Goal: Task Accomplishment & Management: Manage account settings

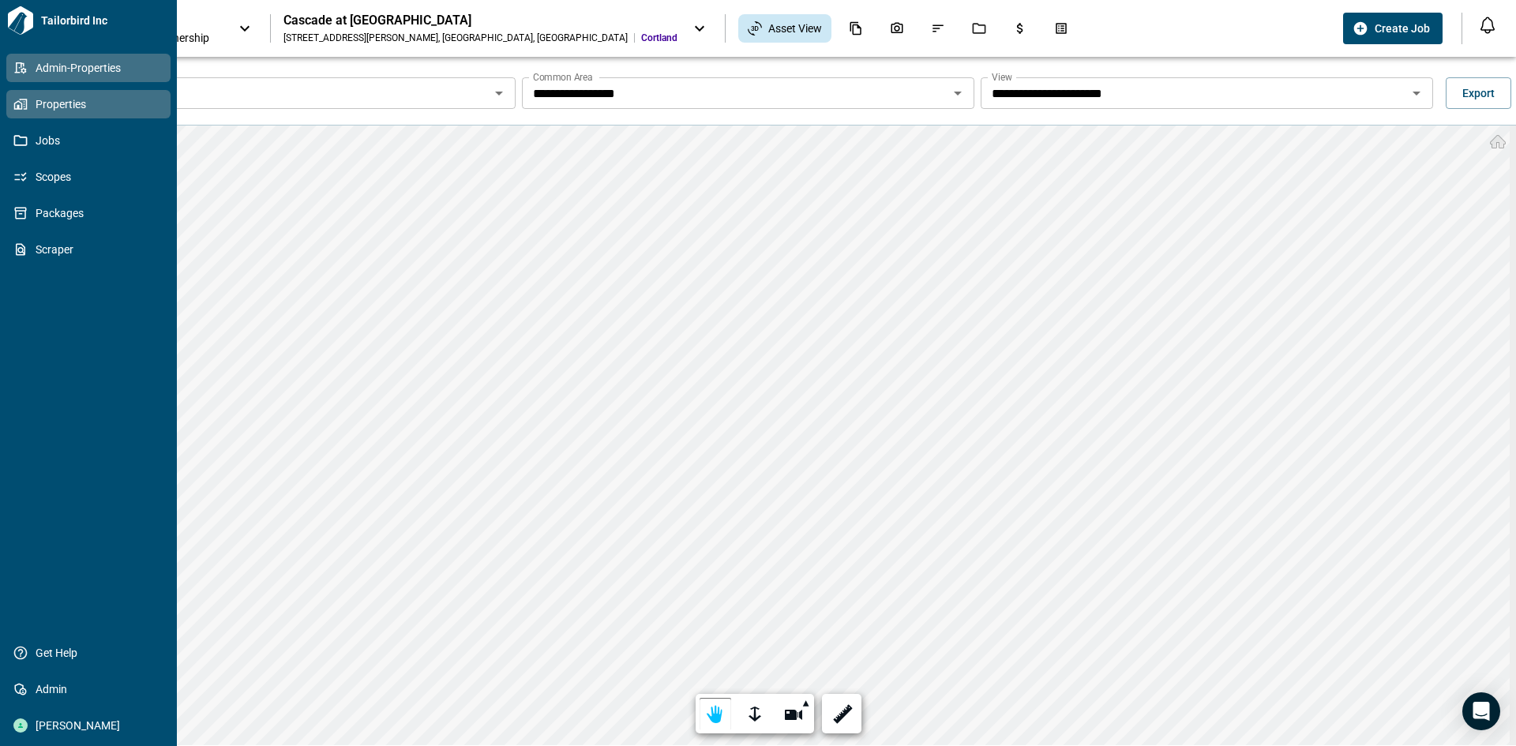
click at [22, 62] on icon at bounding box center [20, 68] width 14 height 14
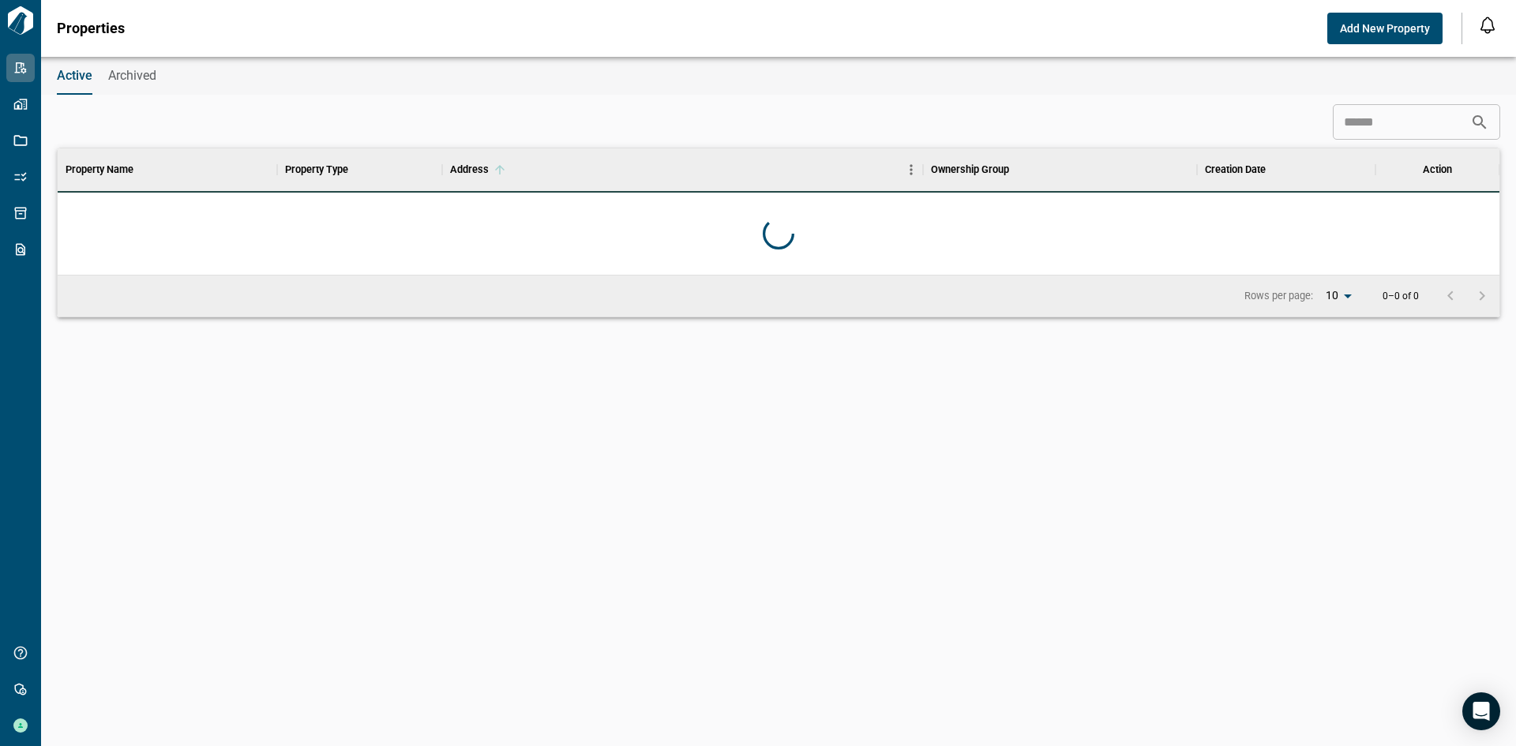
scroll to position [114, 1435]
click at [1362, 128] on input at bounding box center [1401, 123] width 137 height 32
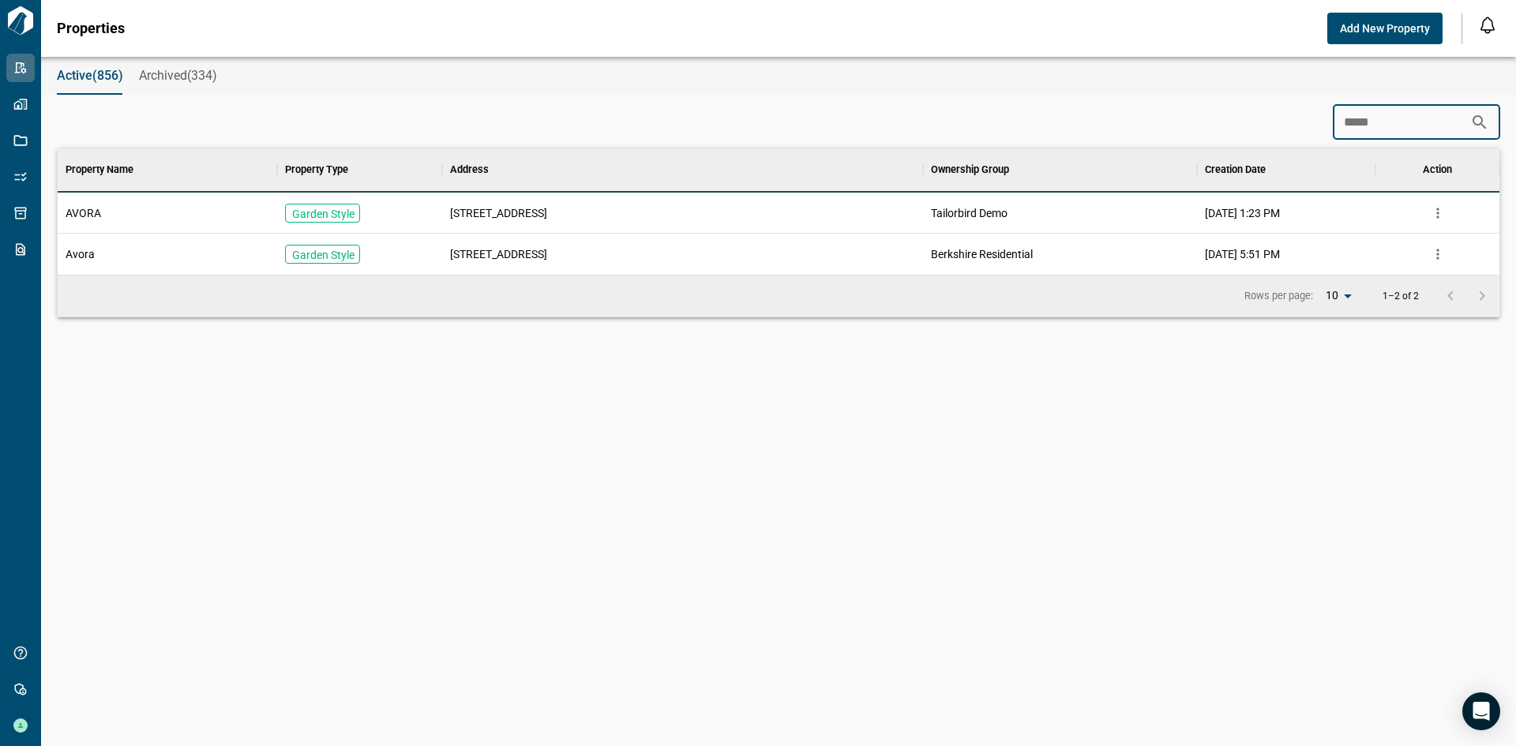
type input "*****"
click at [92, 216] on span "AVORA" at bounding box center [84, 213] width 36 height 16
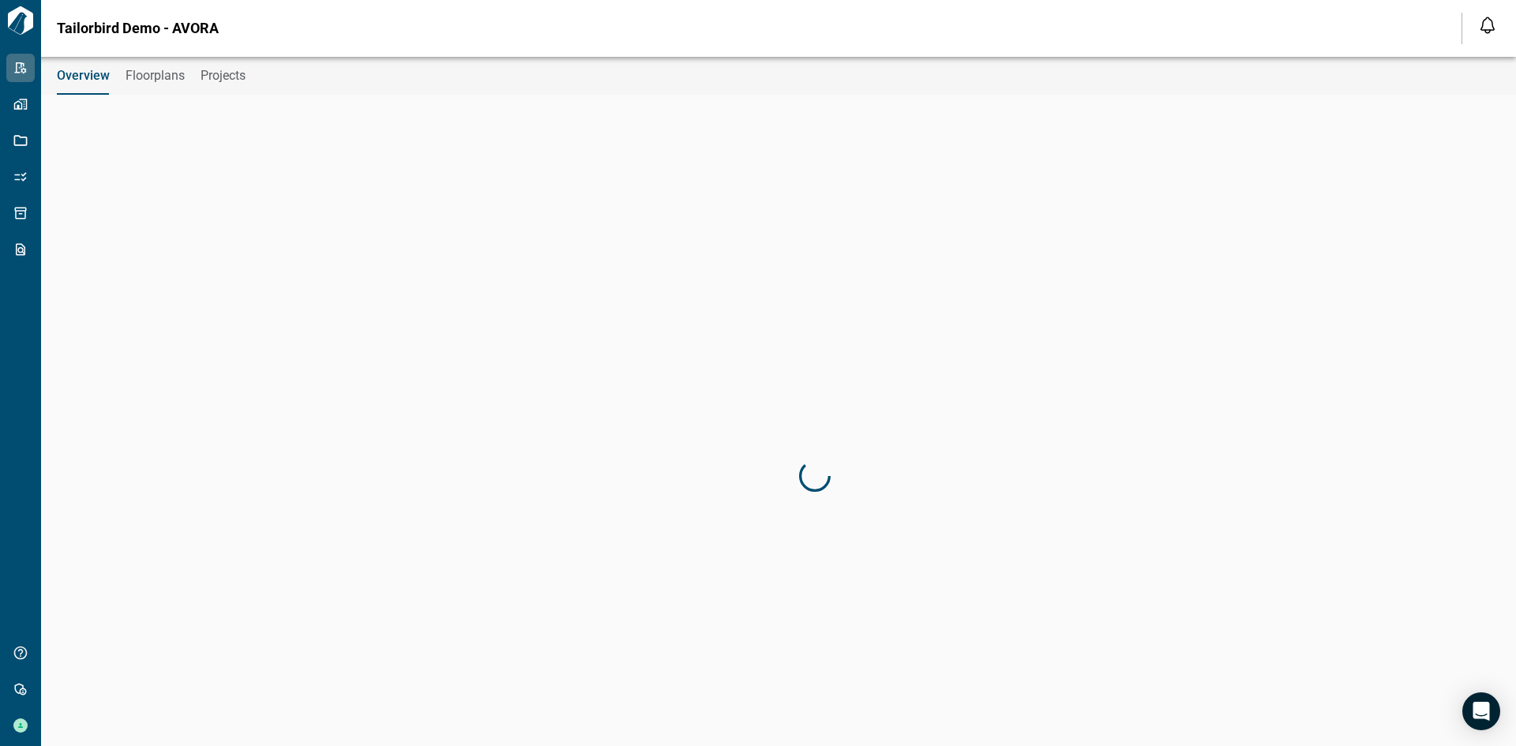
type input "**********"
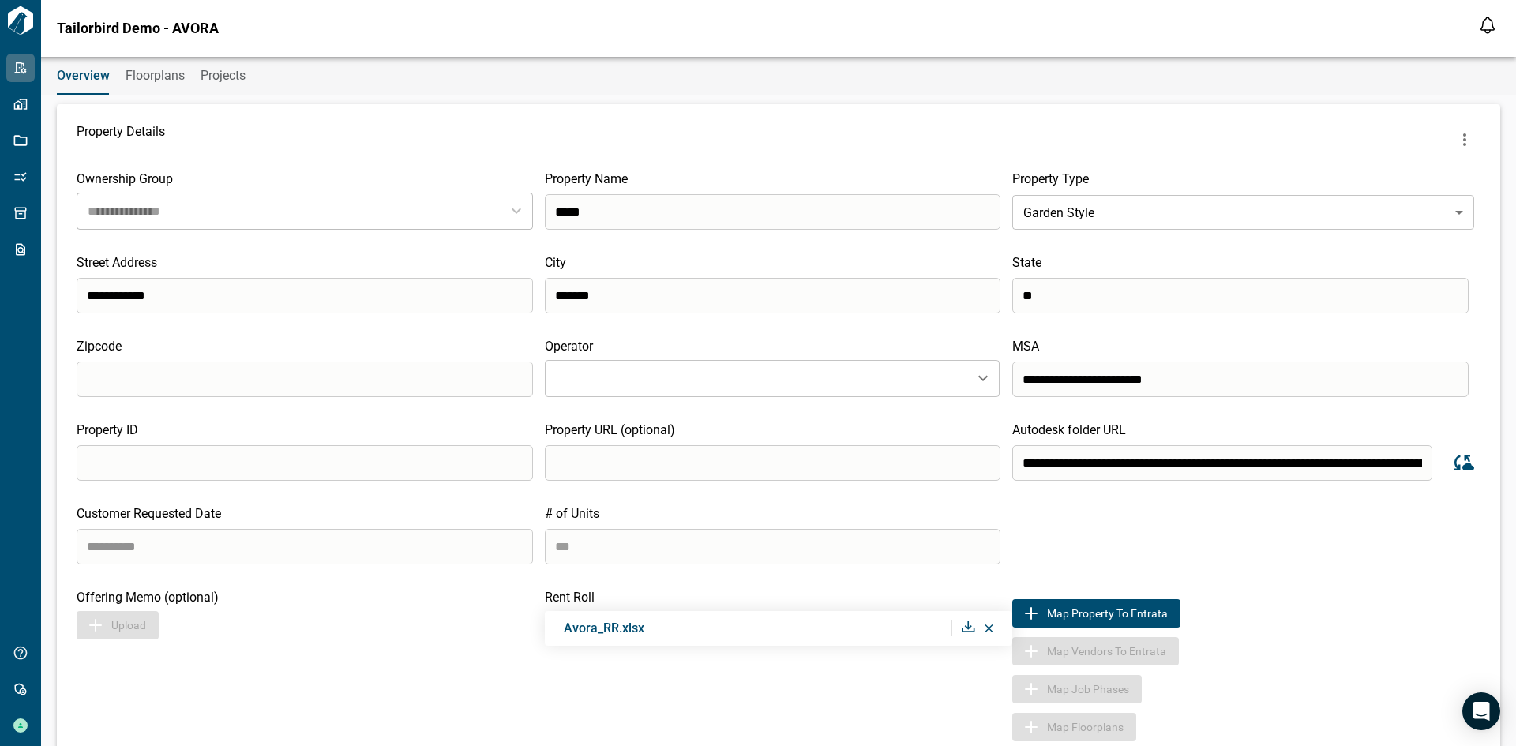
click at [158, 72] on span "Floorplans" at bounding box center [155, 76] width 59 height 16
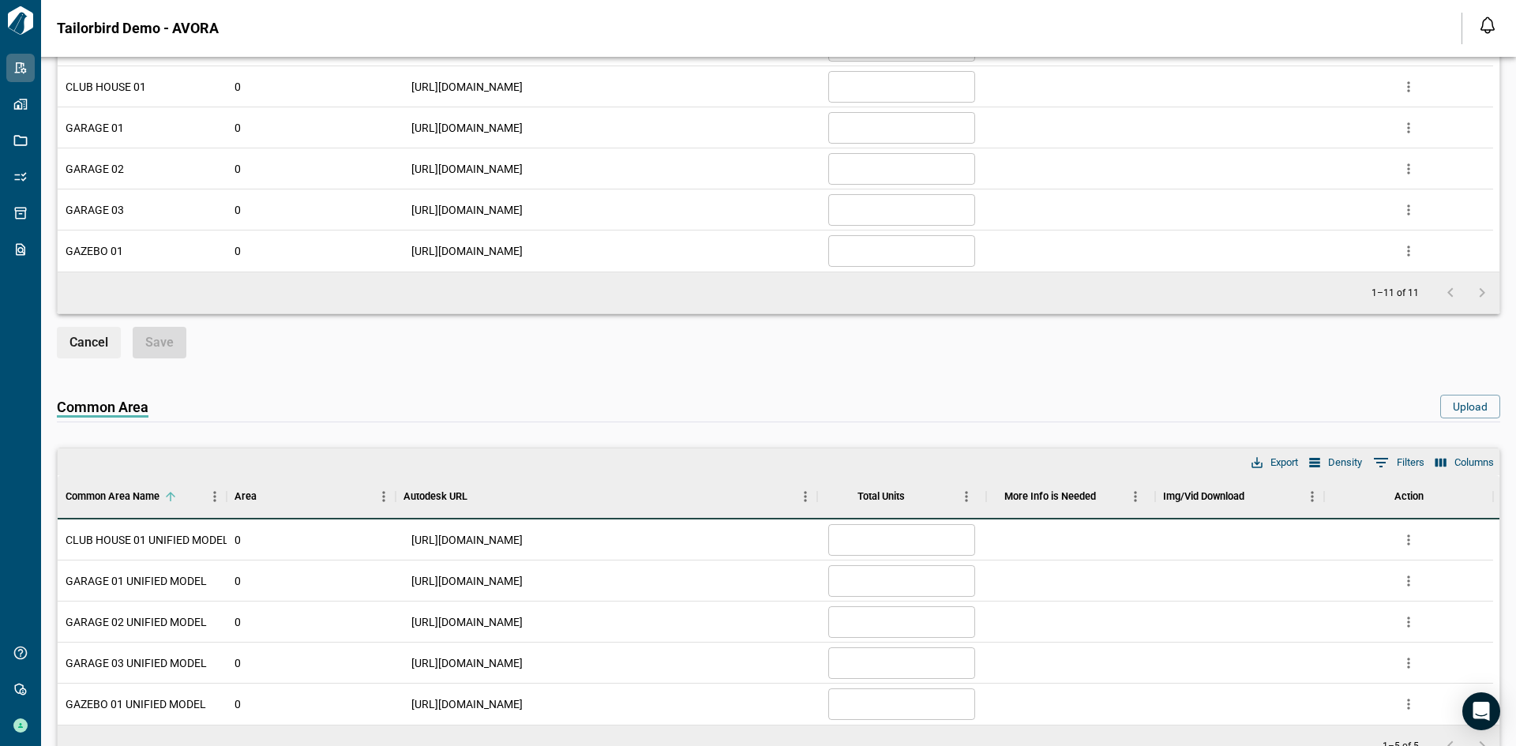
scroll to position [1421, 0]
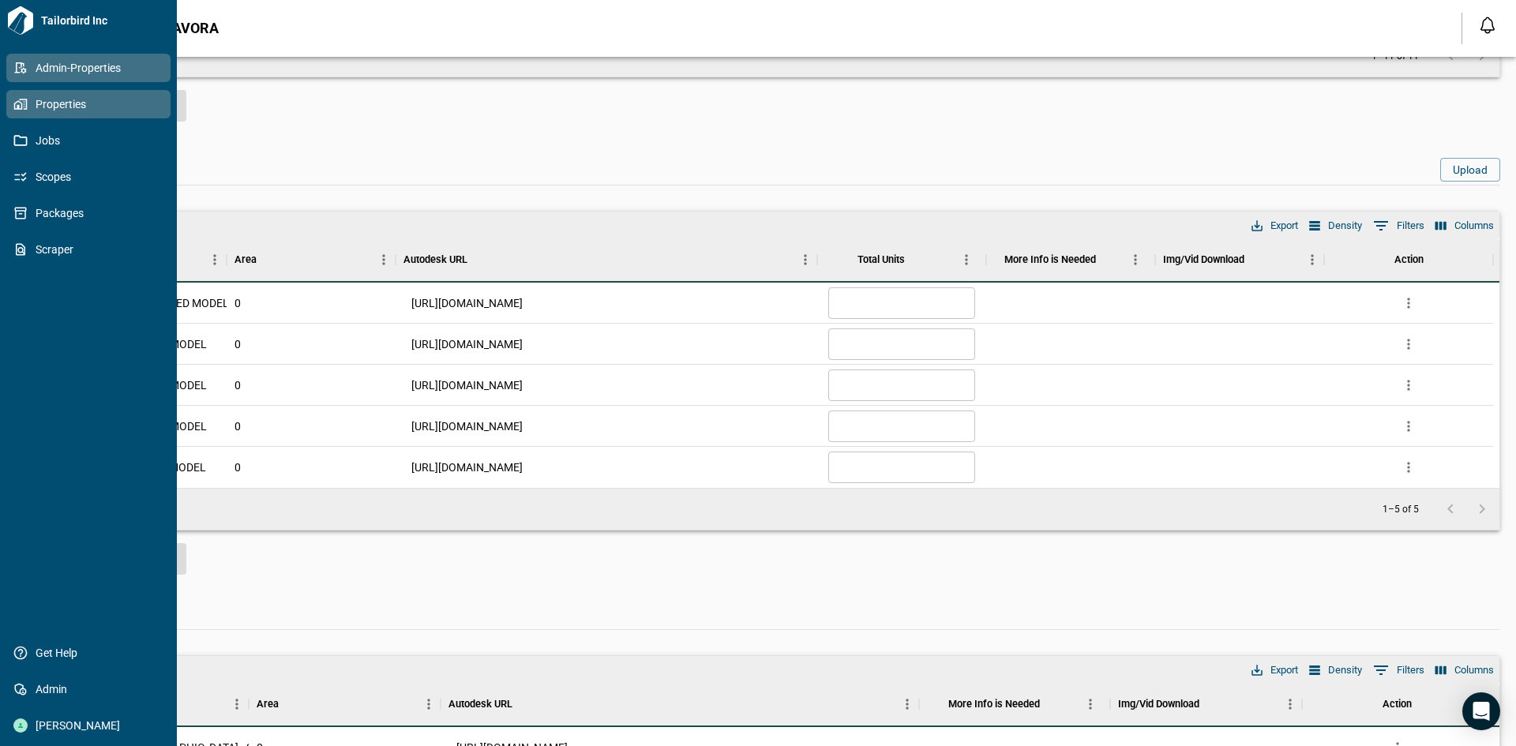
click at [88, 99] on span "Properties" at bounding box center [92, 104] width 128 height 16
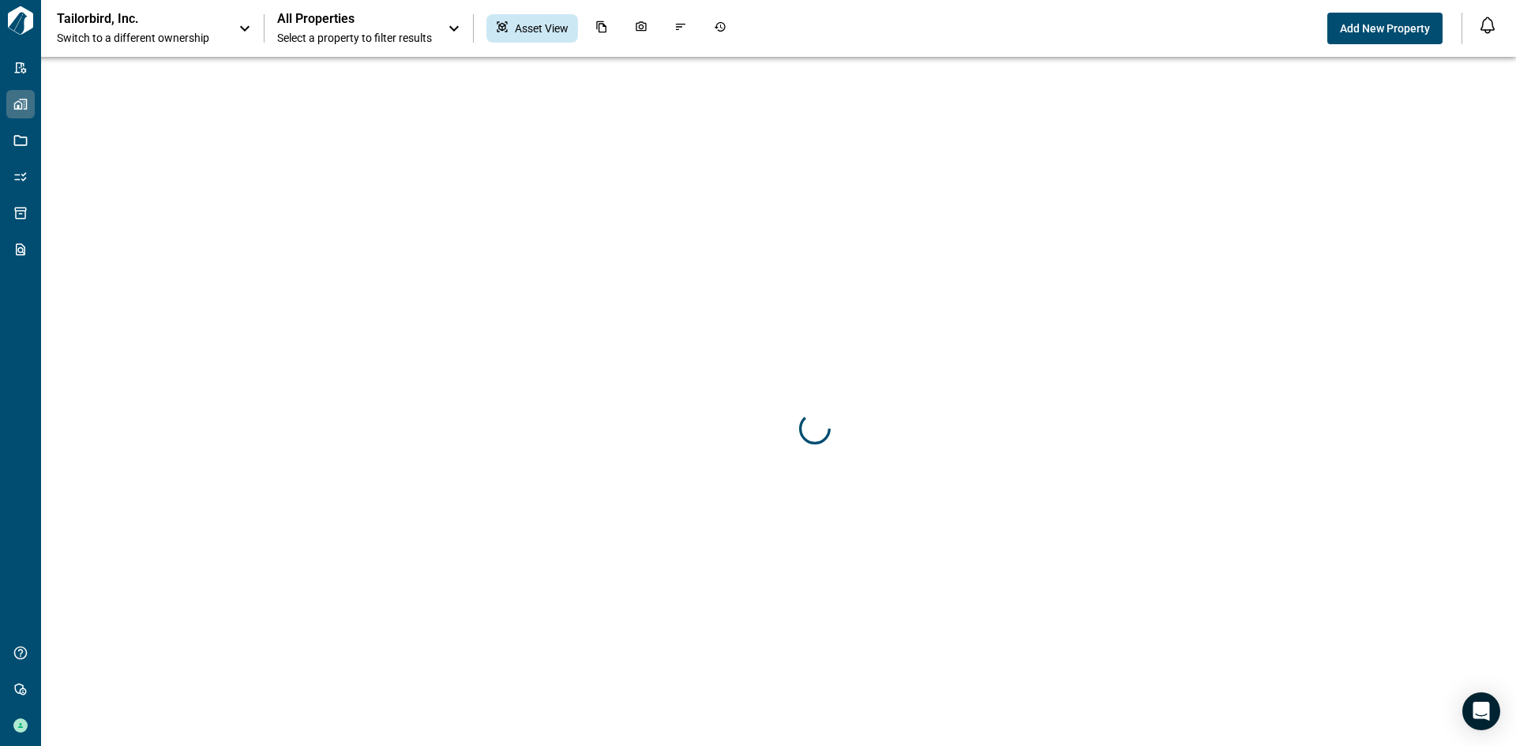
click at [182, 17] on p "Tailorbird, Inc." at bounding box center [128, 19] width 142 height 16
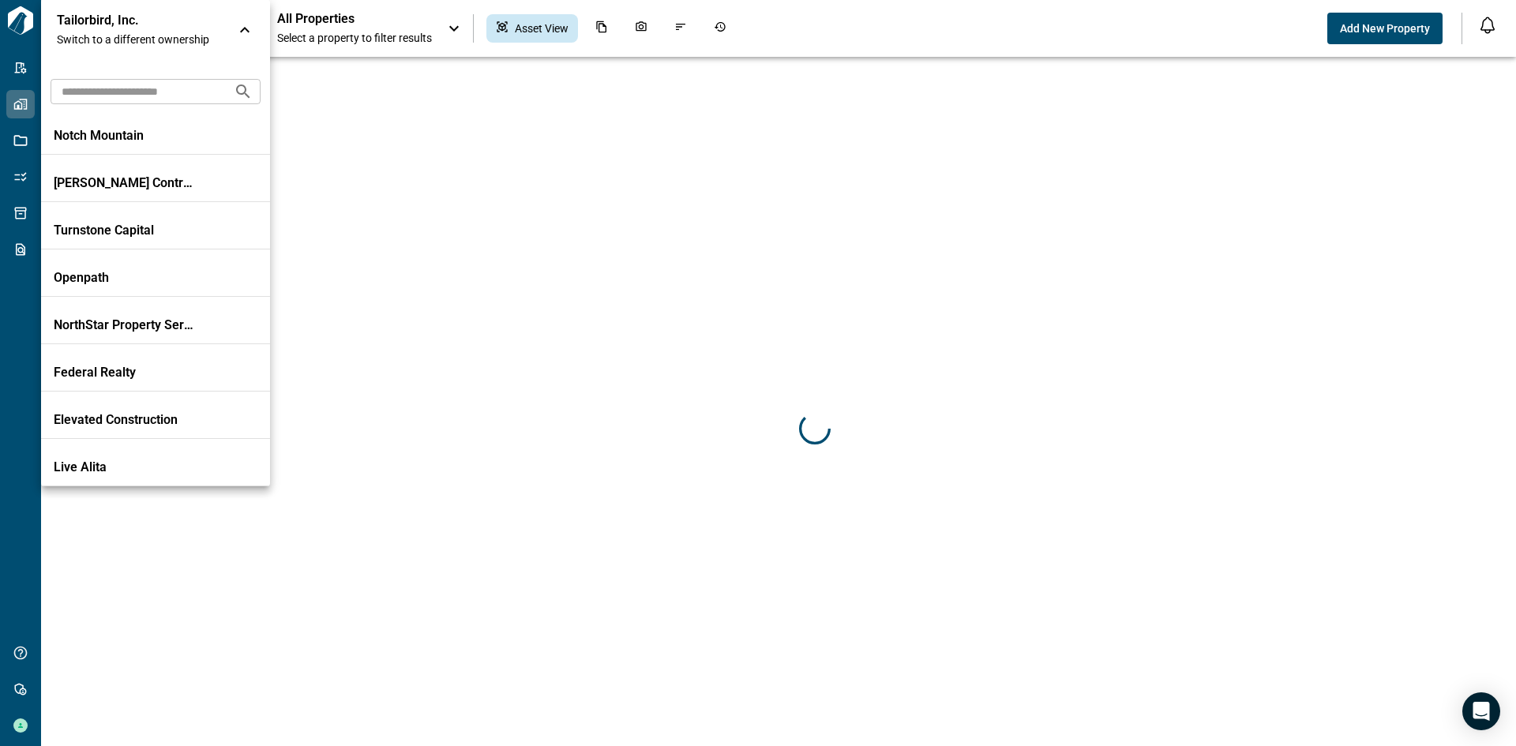
click at [159, 79] on input "text" at bounding box center [136, 91] width 171 height 29
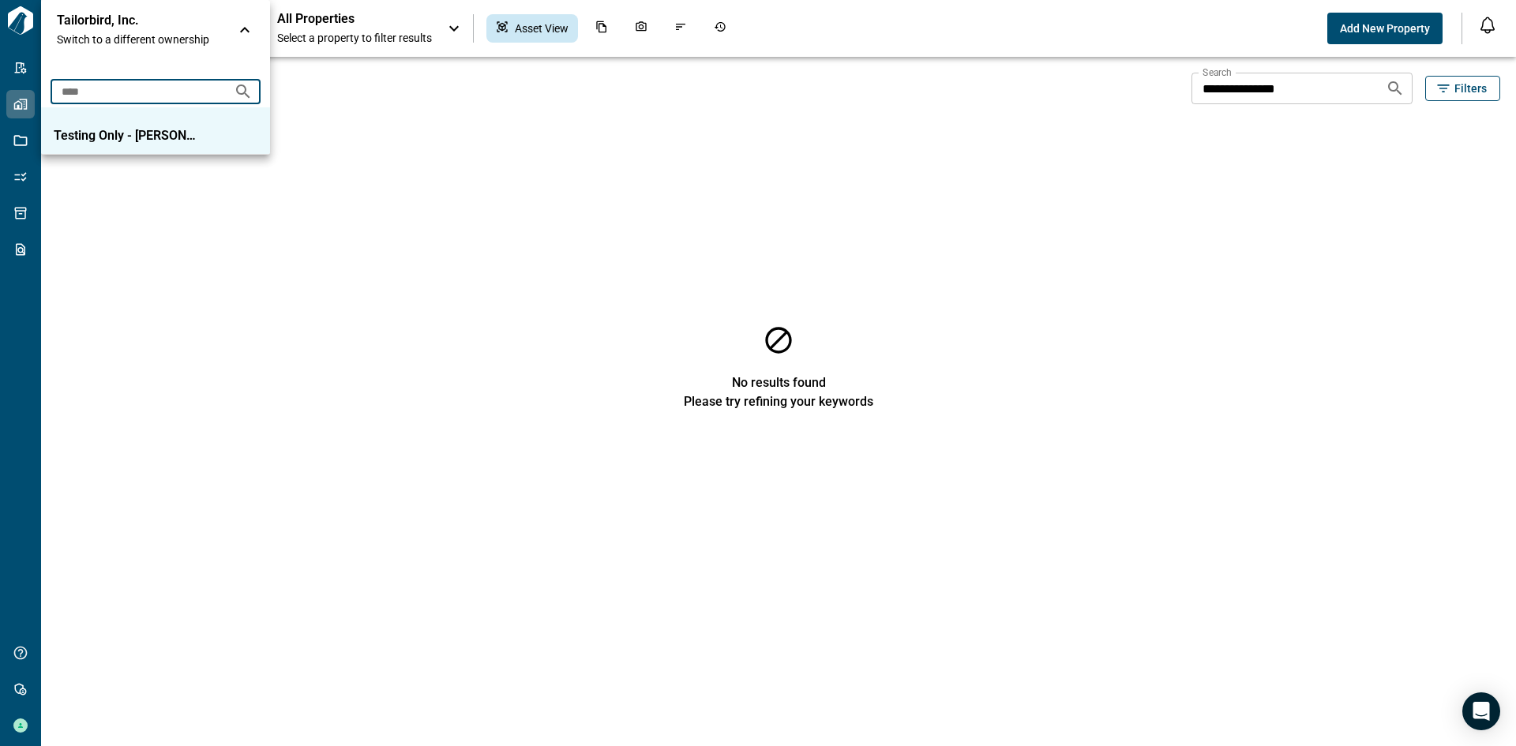
type input "****"
click at [138, 125] on li "Testing Only - [PERSON_NAME]" at bounding box center [155, 130] width 229 height 47
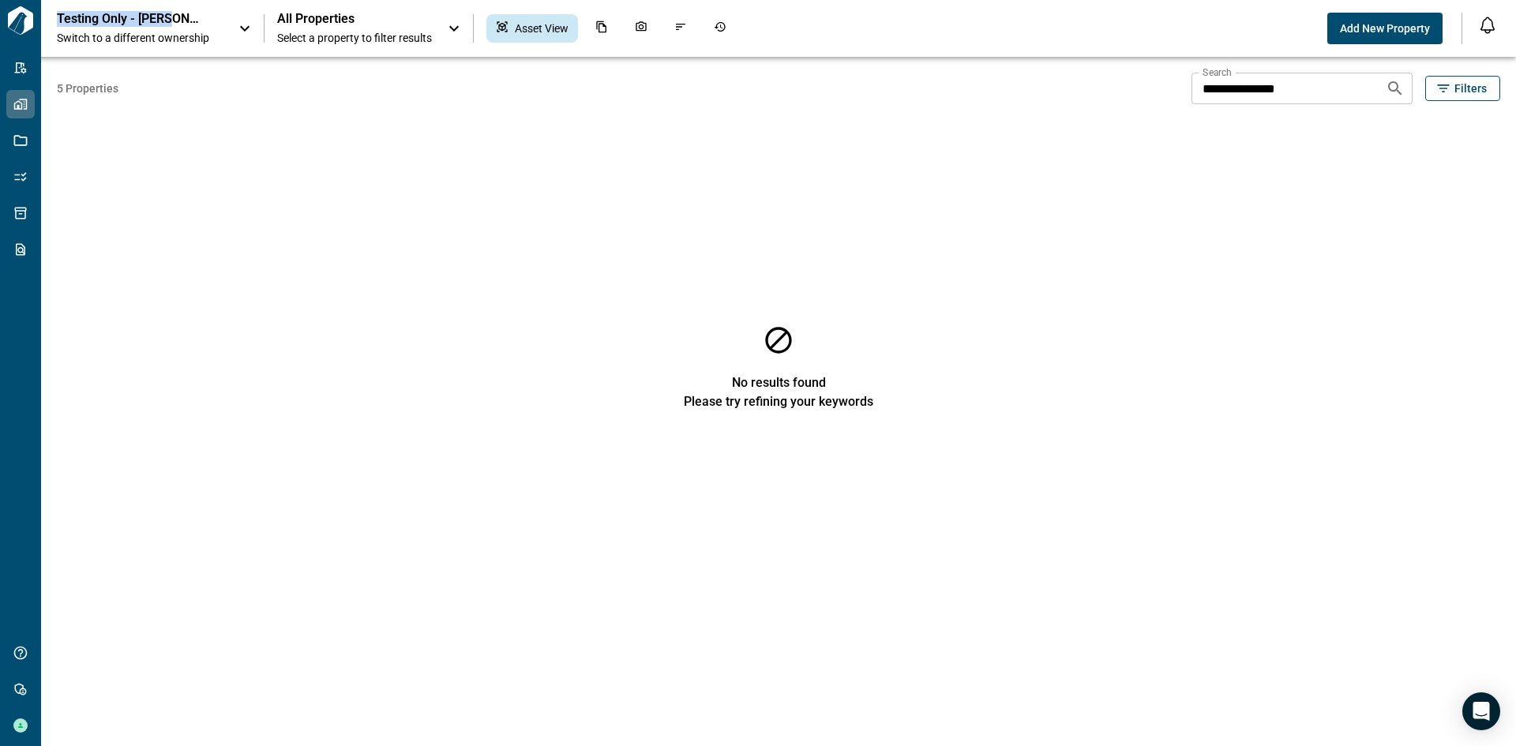
drag, startPoint x: 128, startPoint y: 24, endPoint x: 111, endPoint y: 47, distance: 28.7
click at [55, 21] on div "Testing Only - [PERSON_NAME] Switch to a different ownership All Properties Sel…" at bounding box center [758, 28] width 1516 height 57
copy p "Testing Only - [PERSON_NAME]"
click at [130, 44] on span "Switch to a different ownership" at bounding box center [140, 38] width 166 height 16
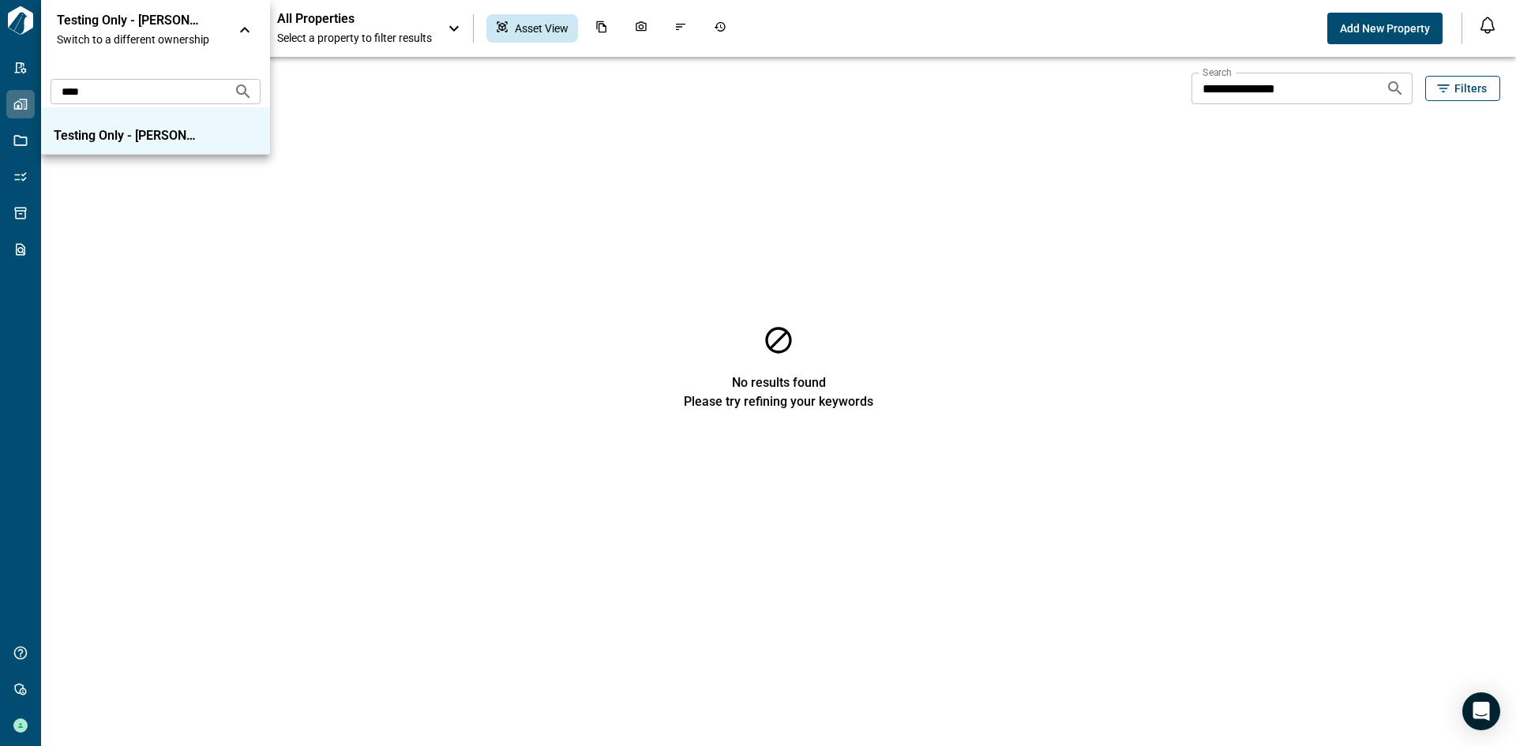
click at [148, 85] on input "****" at bounding box center [136, 91] width 171 height 29
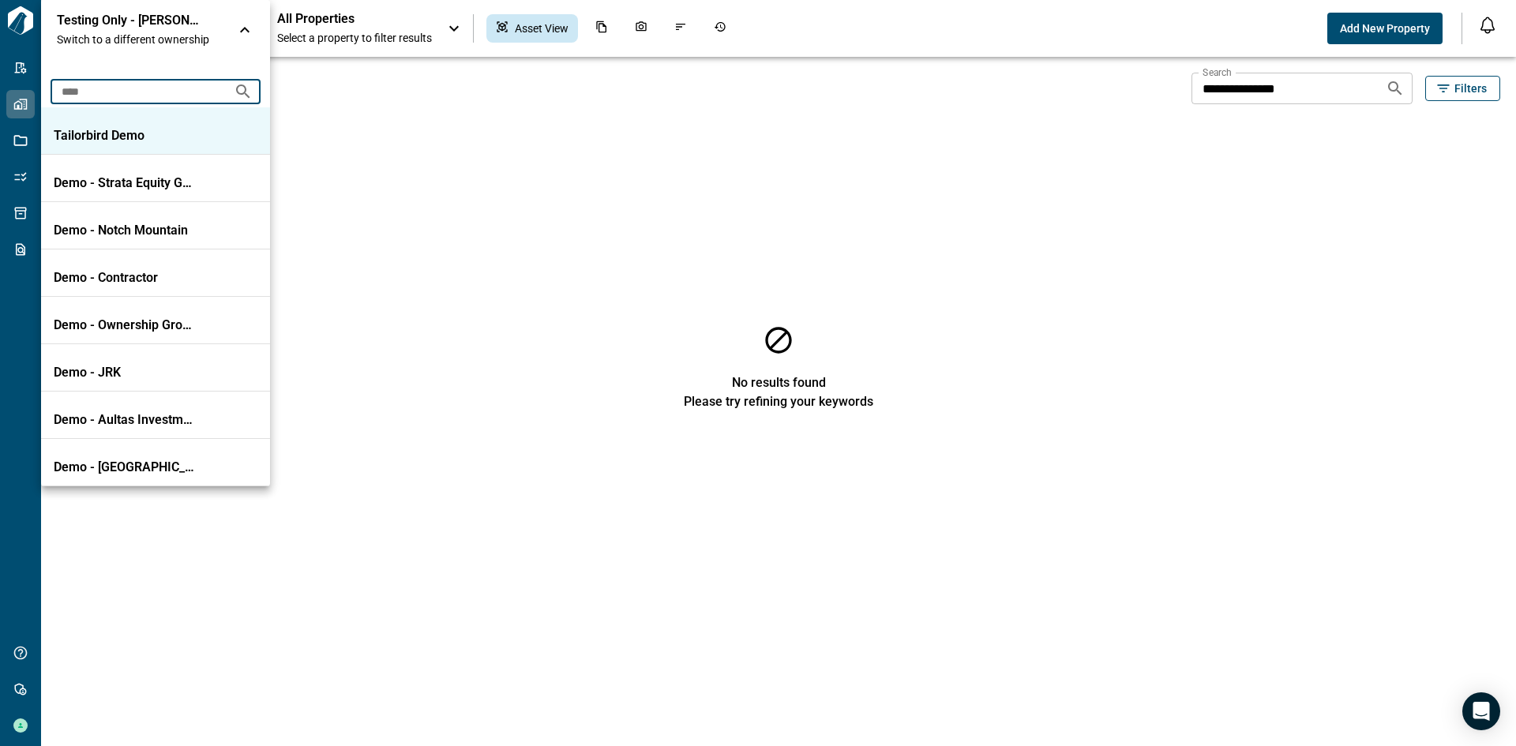
type input "****"
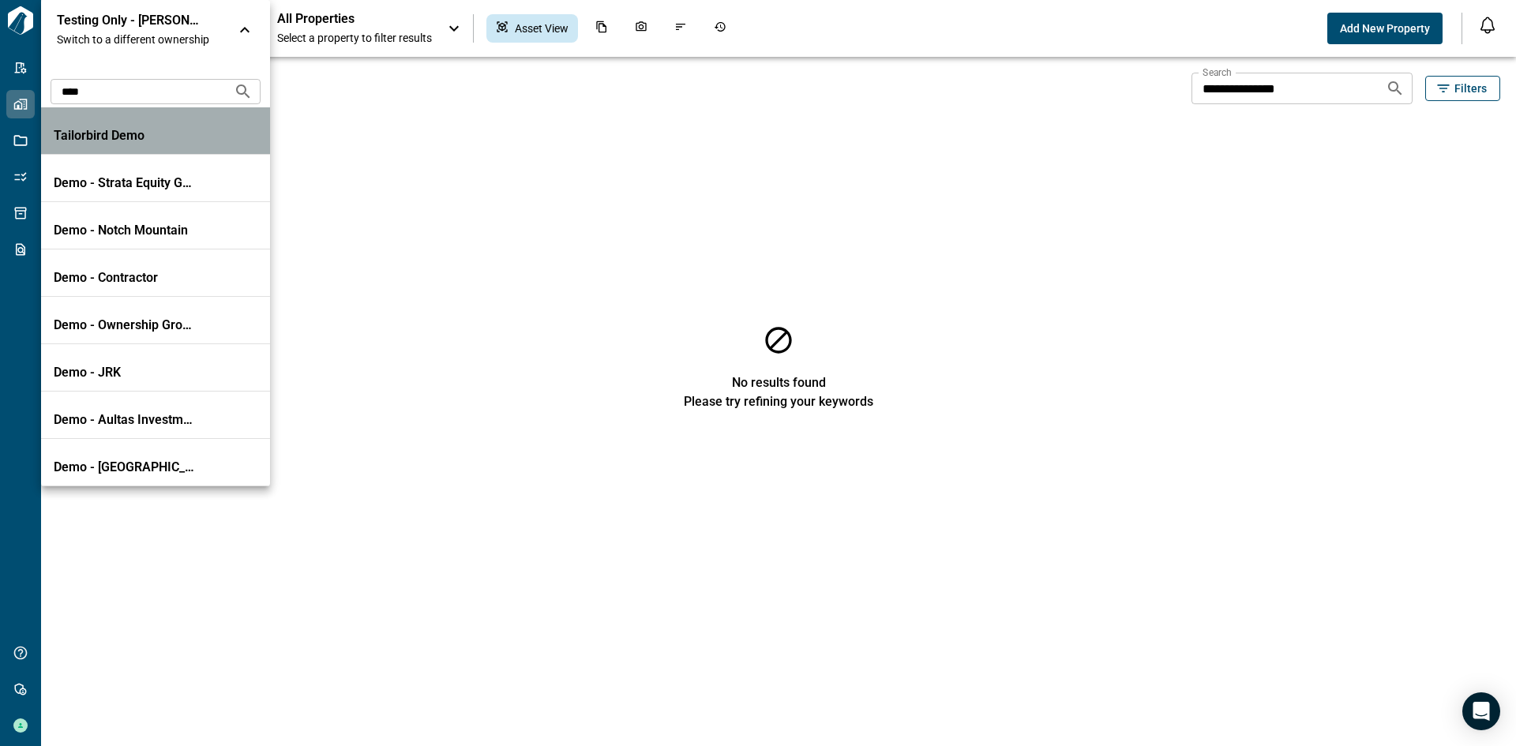
click at [161, 128] on p "Tailorbird Demo" at bounding box center [125, 136] width 142 height 16
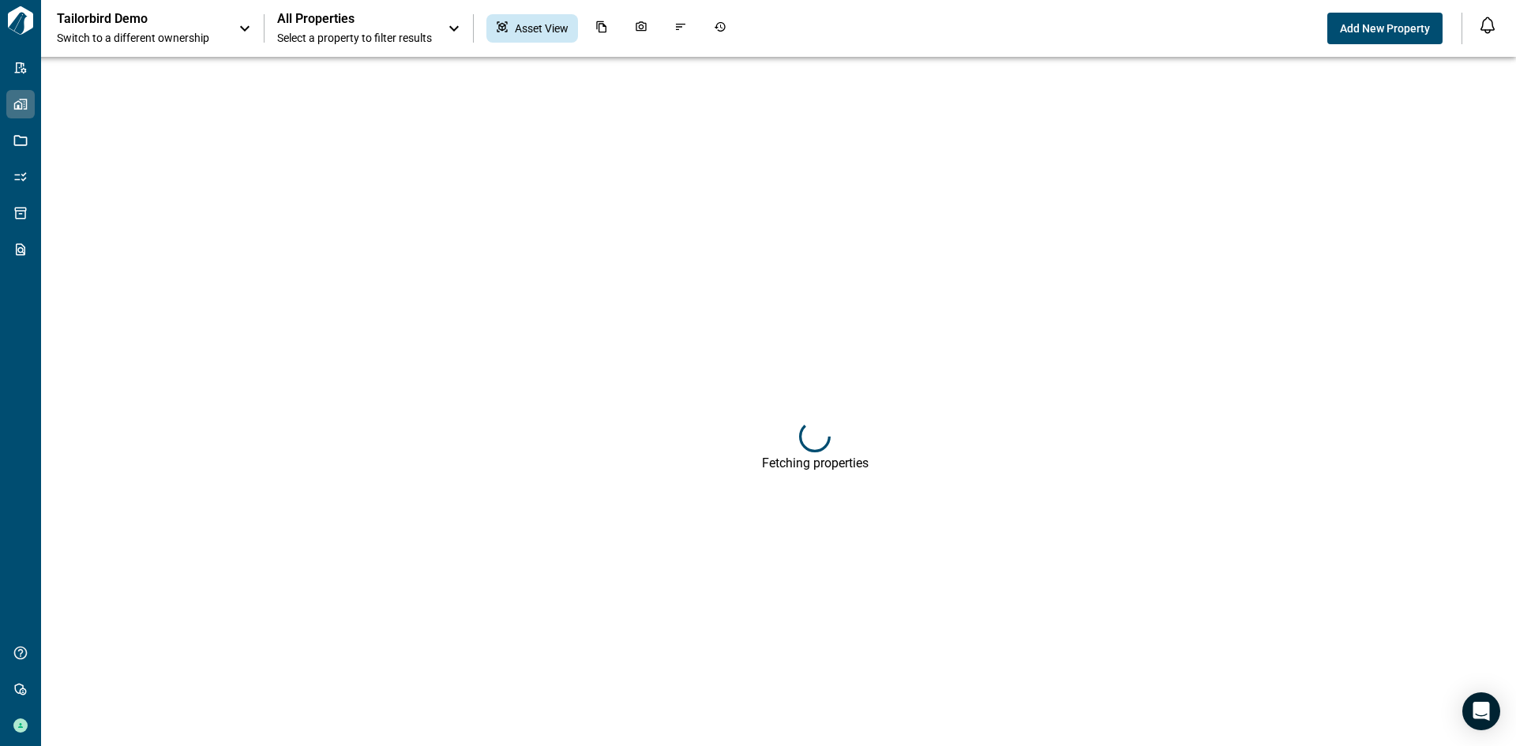
click at [335, 32] on span "Select a property to filter results" at bounding box center [354, 38] width 155 height 16
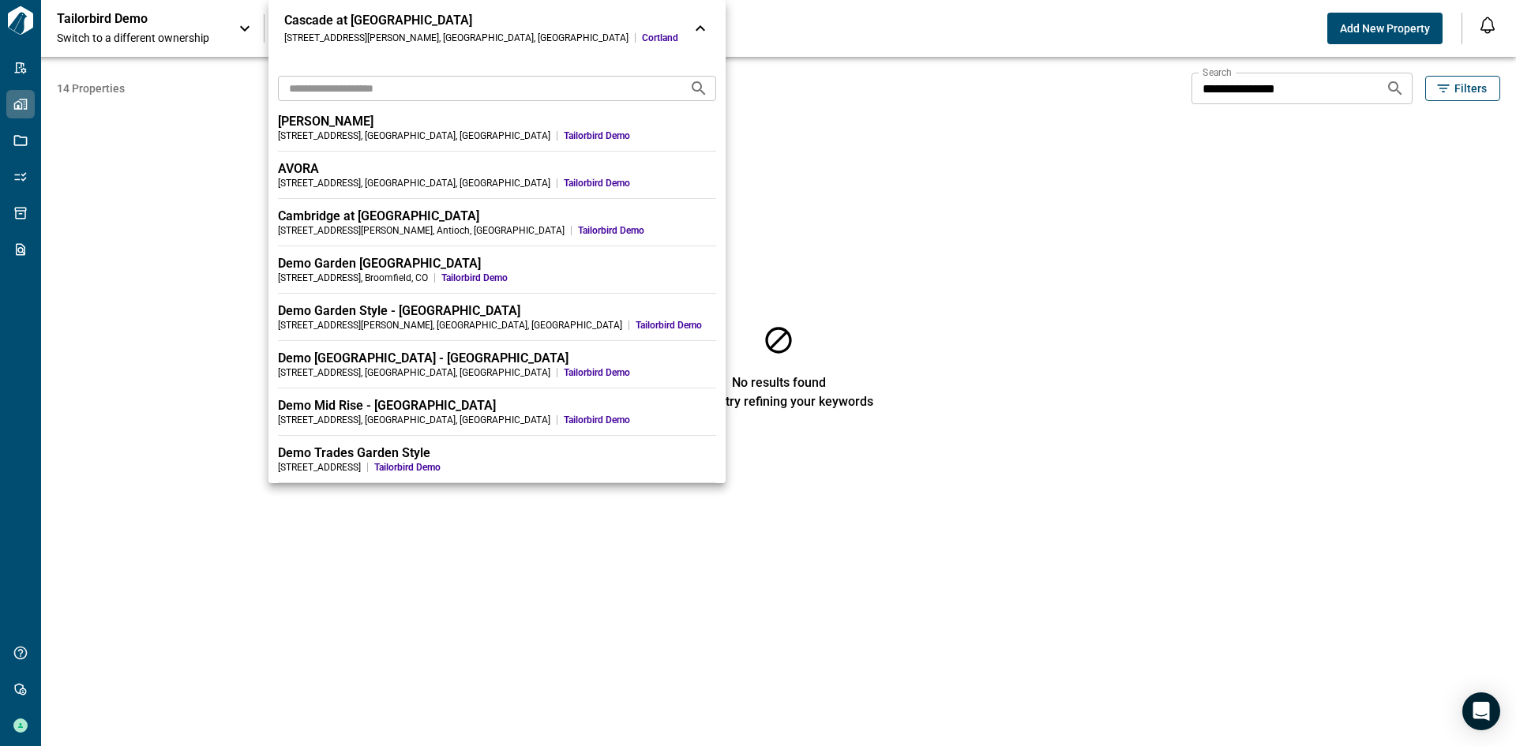
click at [345, 82] on input "text" at bounding box center [477, 87] width 399 height 29
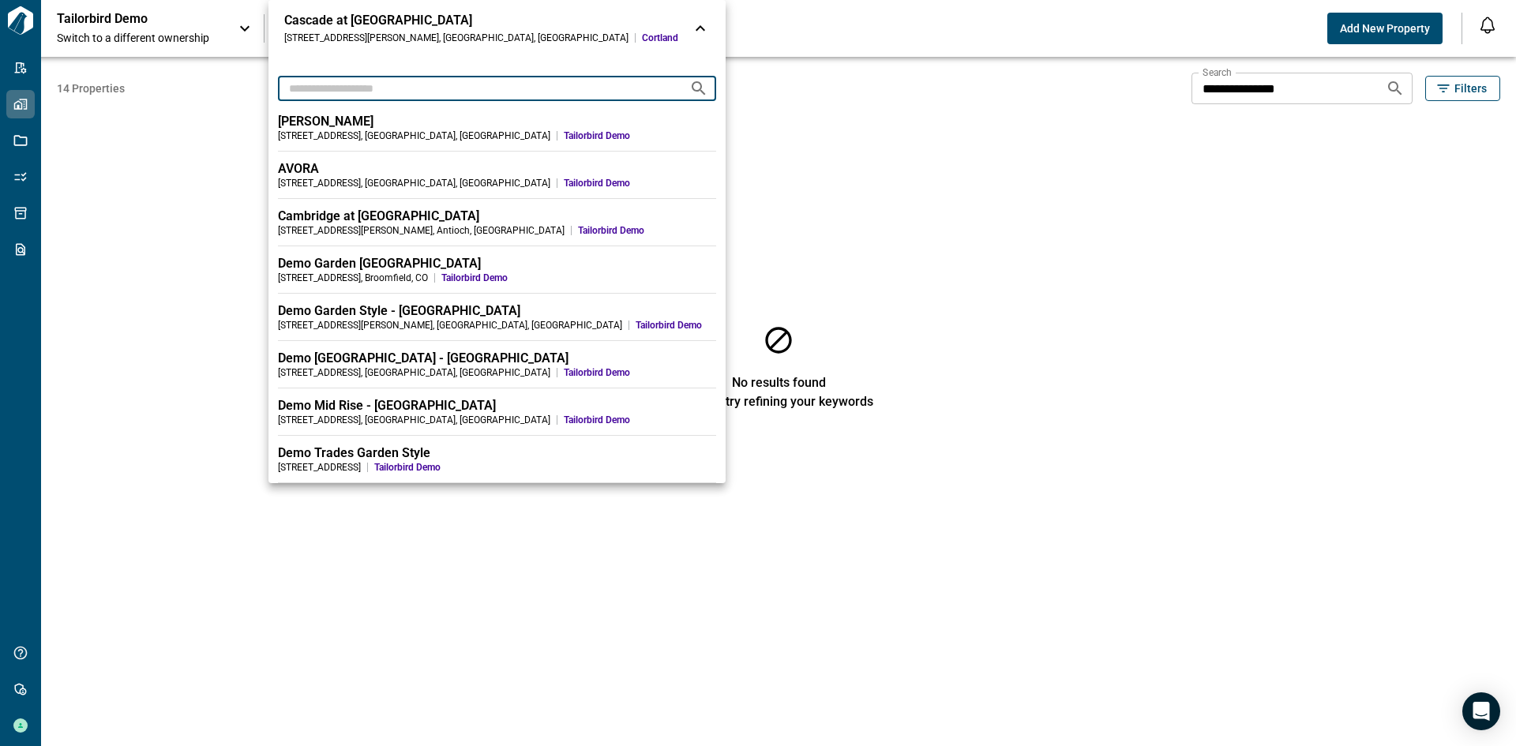
click at [185, 128] on div at bounding box center [758, 373] width 1516 height 746
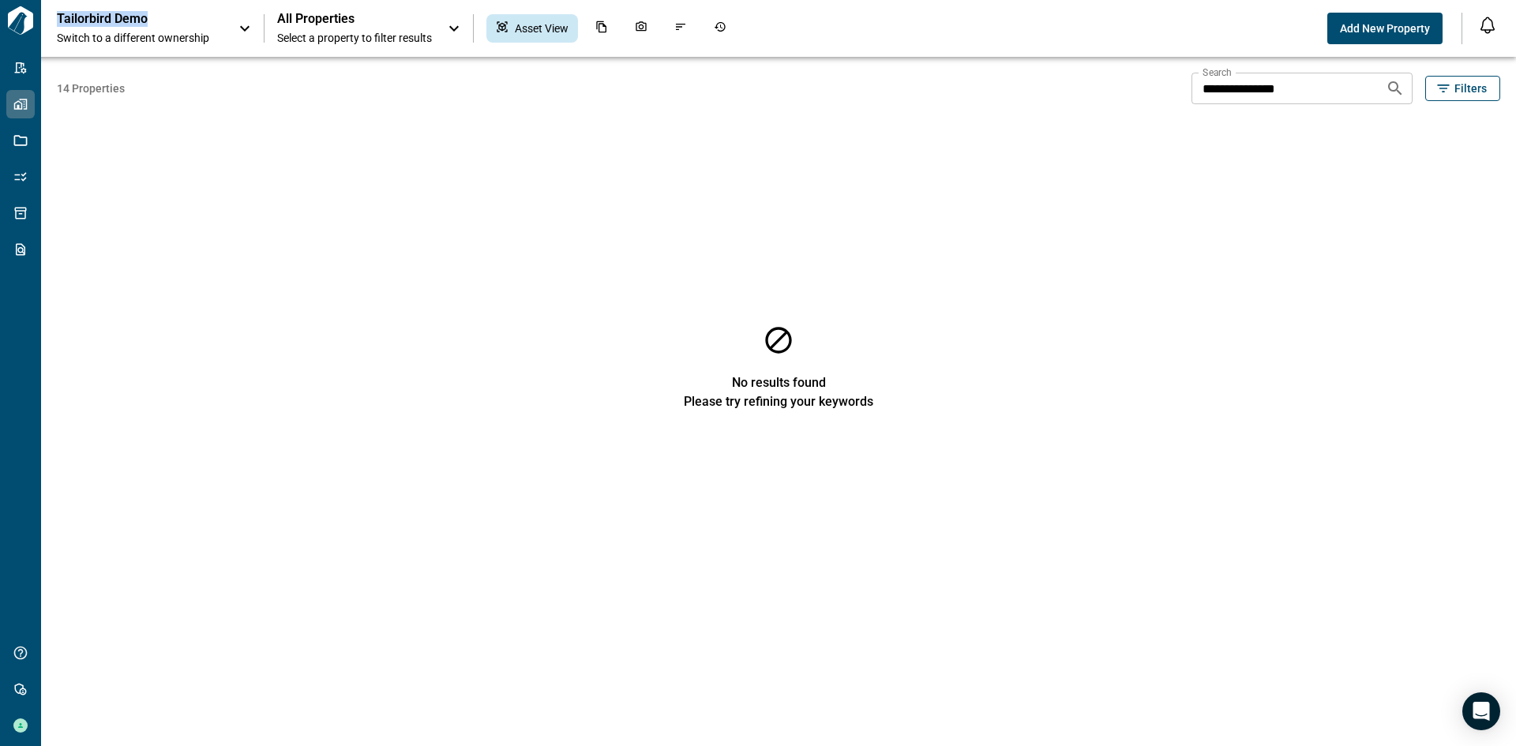
drag, startPoint x: 152, startPoint y: 17, endPoint x: 58, endPoint y: 21, distance: 94.0
click at [58, 21] on p "Tailorbird Demo" at bounding box center [128, 19] width 142 height 16
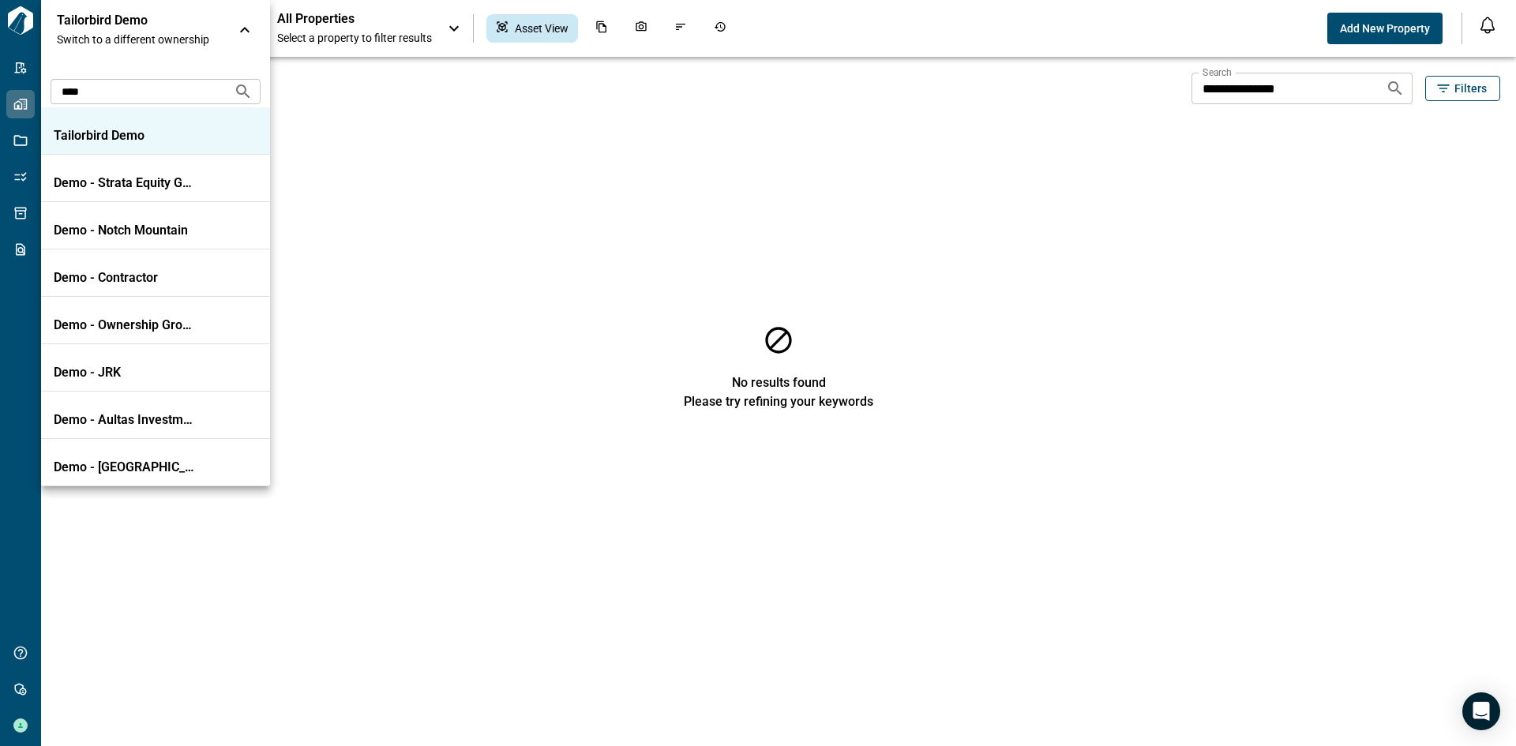
copy p "Tailorbird Demo"
drag, startPoint x: 70, startPoint y: 19, endPoint x: 51, endPoint y: 20, distance: 19.0
click at [51, 20] on div "Tailorbird Demo Switch to a different ownership" at bounding box center [155, 30] width 229 height 60
